Goal: Book appointment/travel/reservation

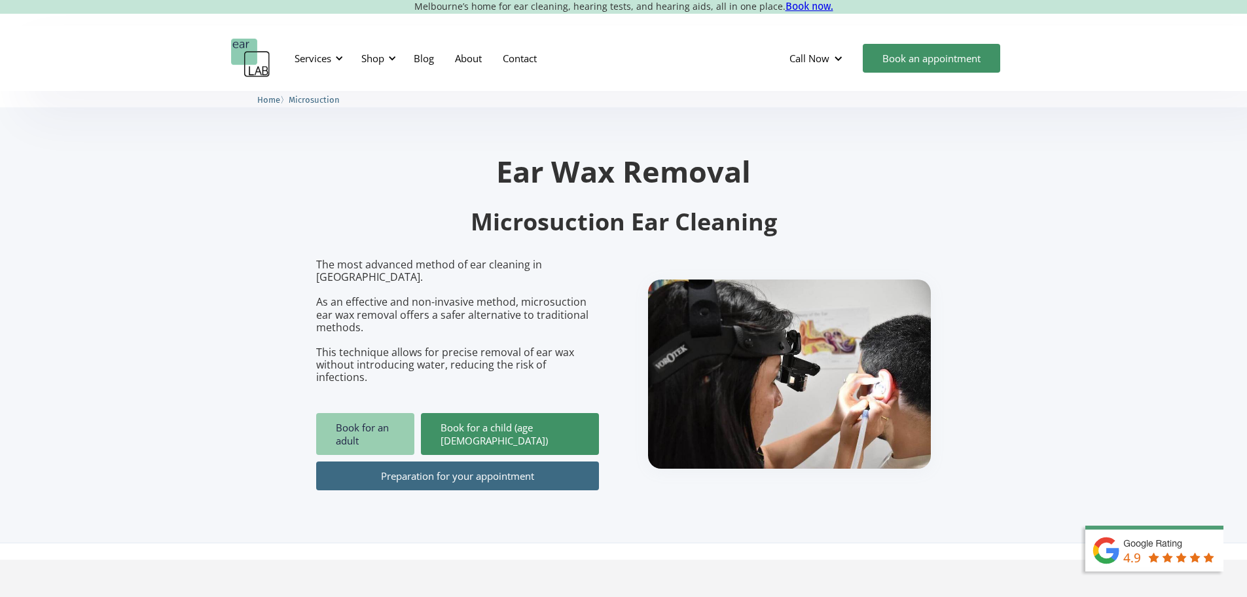
click at [344, 425] on link "Book for an adult" at bounding box center [365, 434] width 98 height 42
click at [417, 60] on link "Blog" at bounding box center [423, 58] width 41 height 38
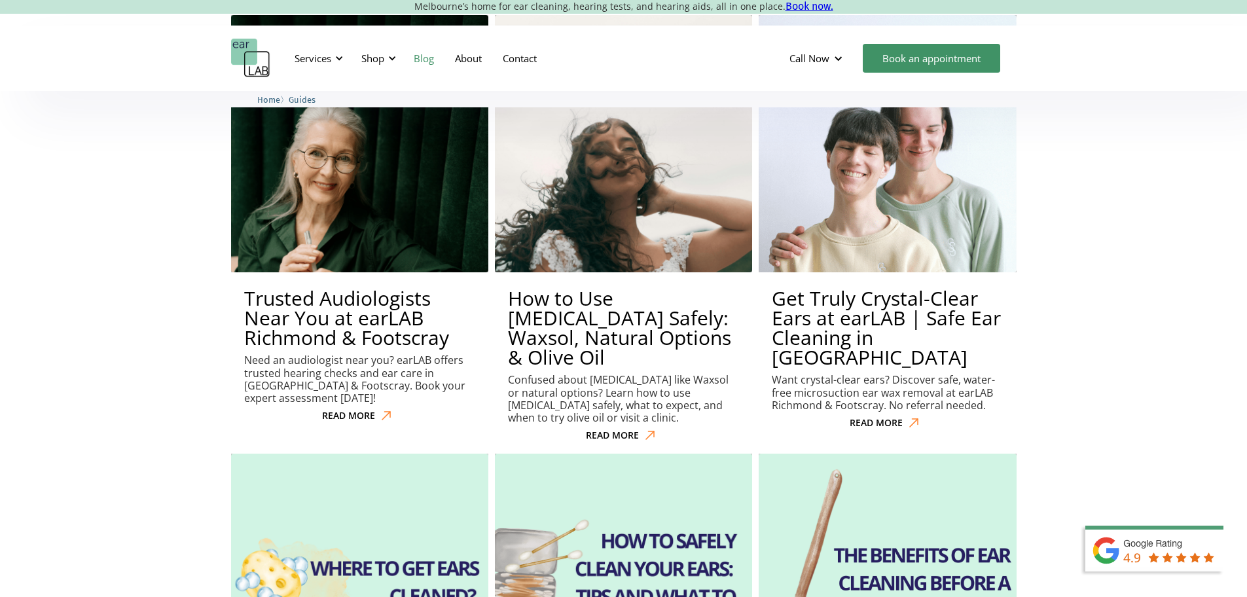
scroll to position [785, 0]
